Goal: Browse casually

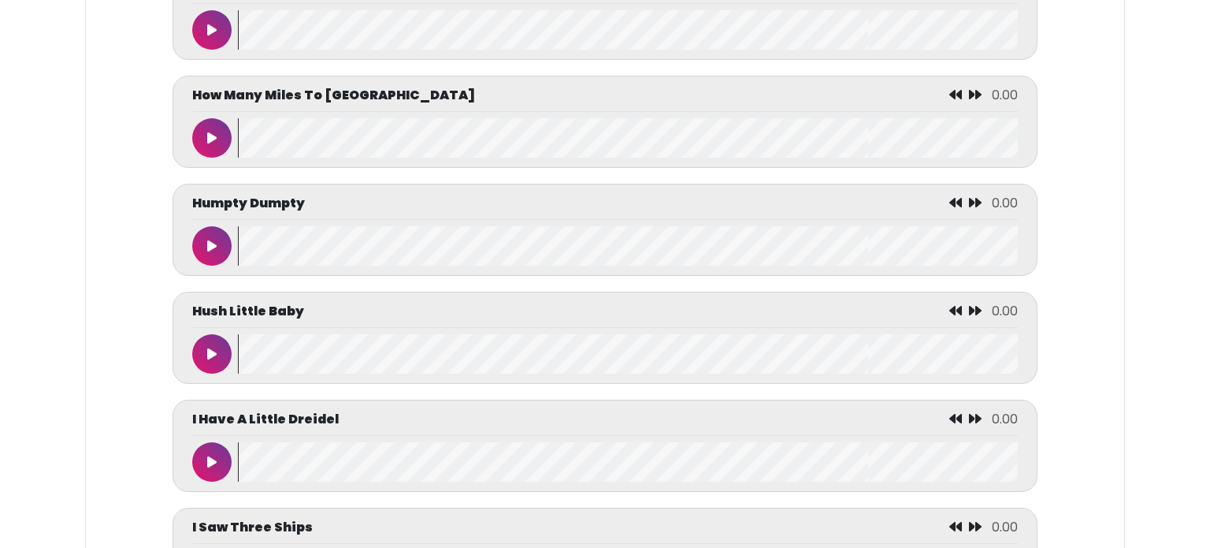
scroll to position [3294, 0]
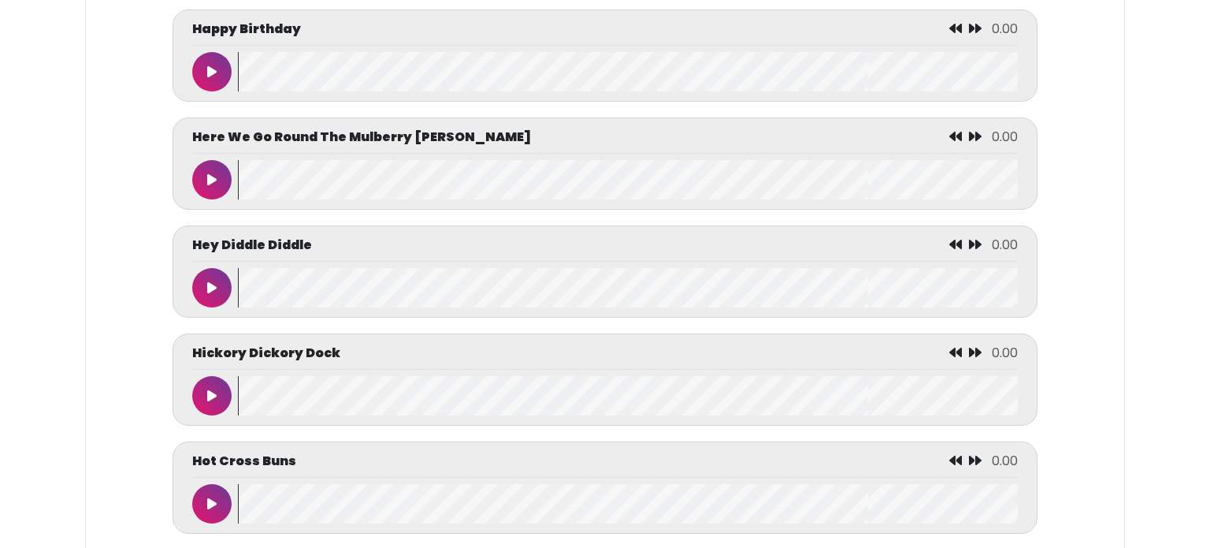
click at [219, 454] on p "Hot Cross Buns" at bounding box center [244, 460] width 104 height 19
click at [219, 199] on button at bounding box center [211, 179] width 39 height 39
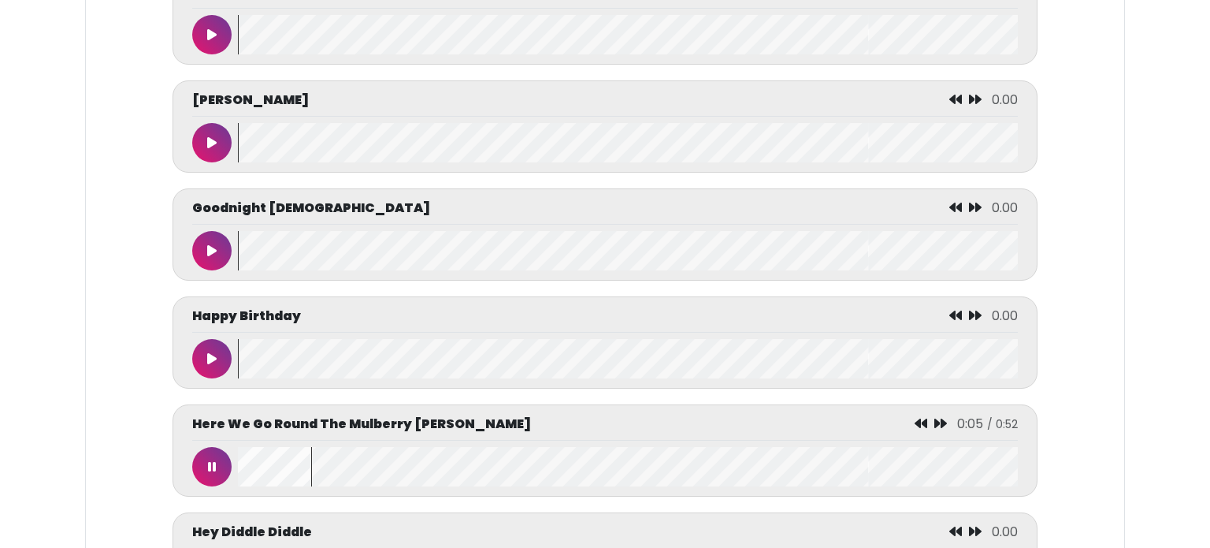
click at [219, 454] on button at bounding box center [211, 466] width 39 height 39
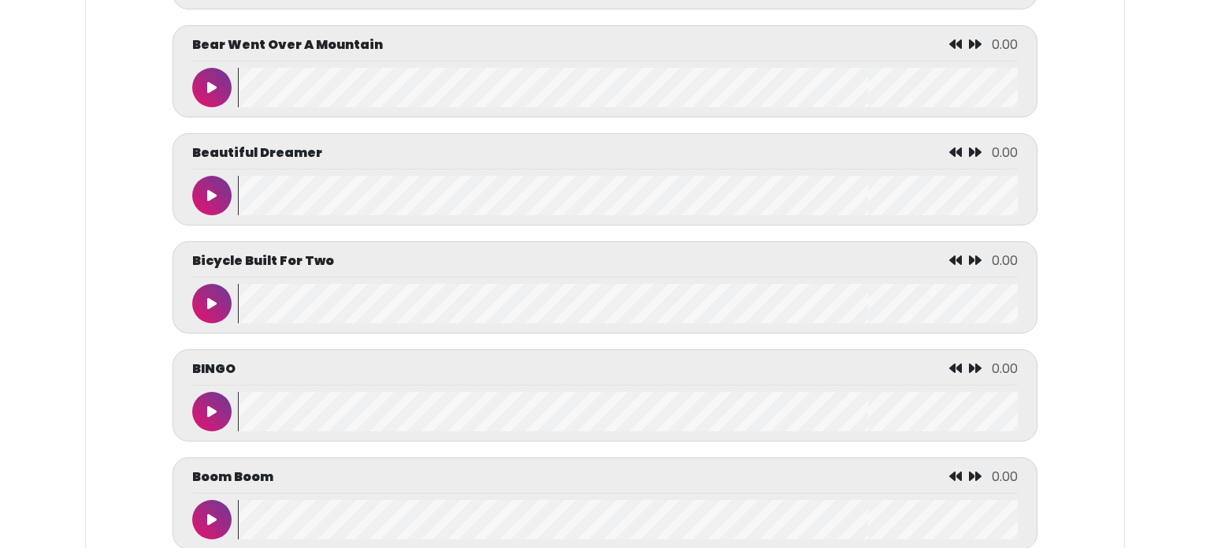
scroll to position [0, 0]
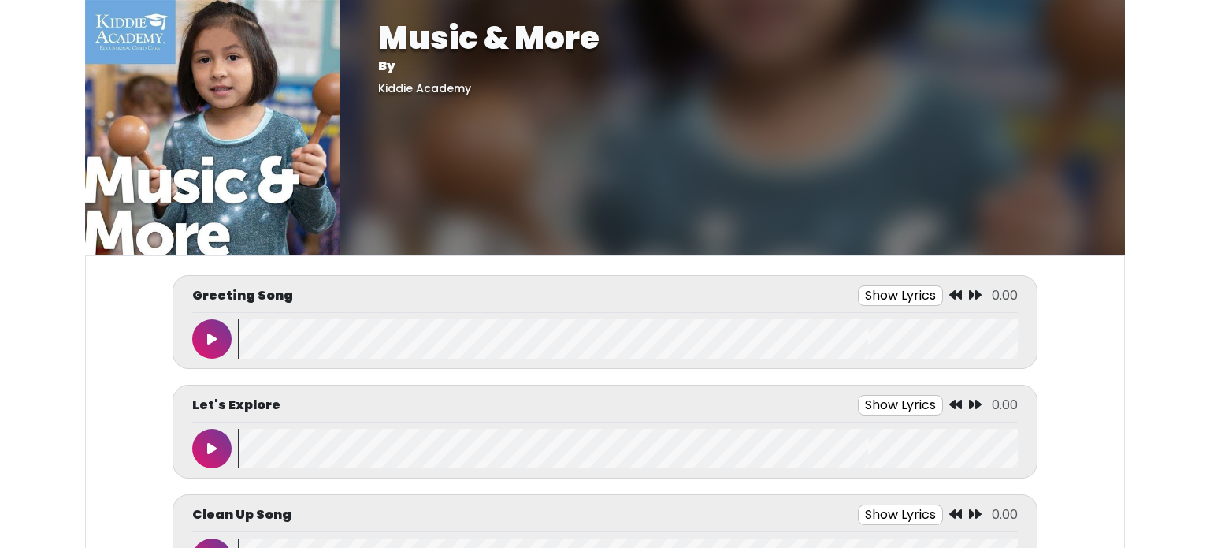
click at [982, 1] on div "Music & More By Kiddie Academy" at bounding box center [732, 127] width 785 height 255
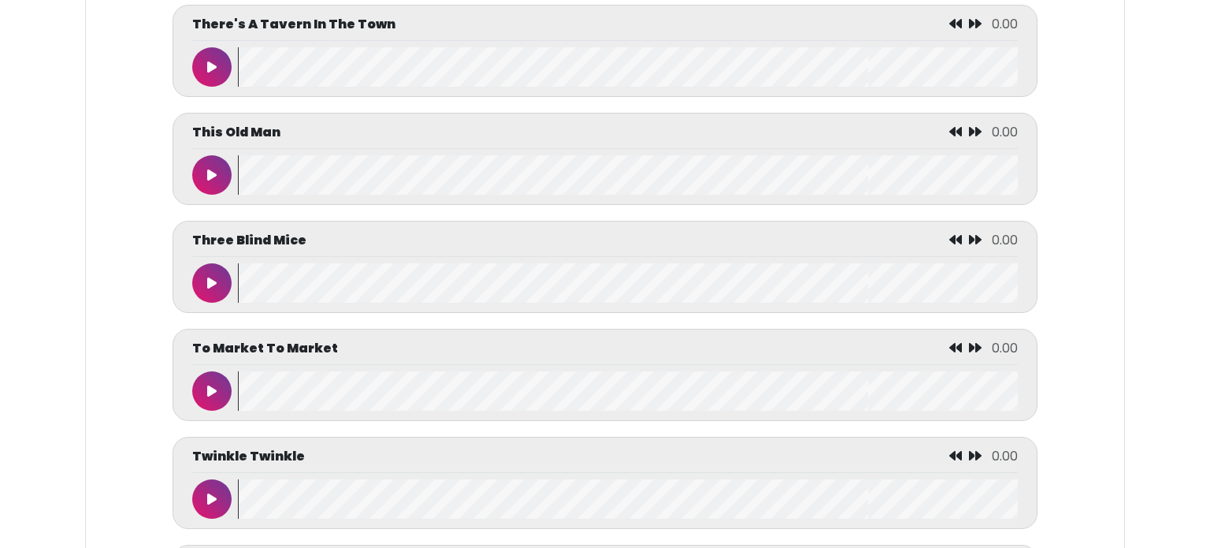
scroll to position [7858, 0]
